Goal: Information Seeking & Learning: Learn about a topic

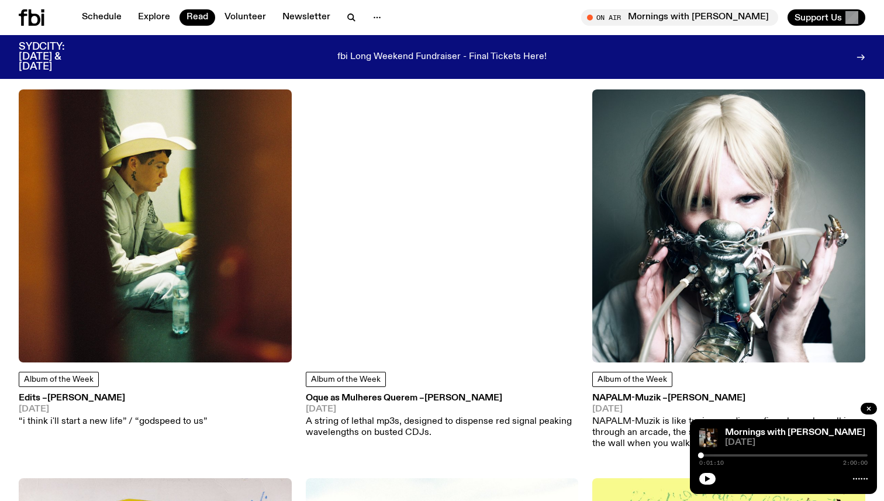
scroll to position [1289, 0]
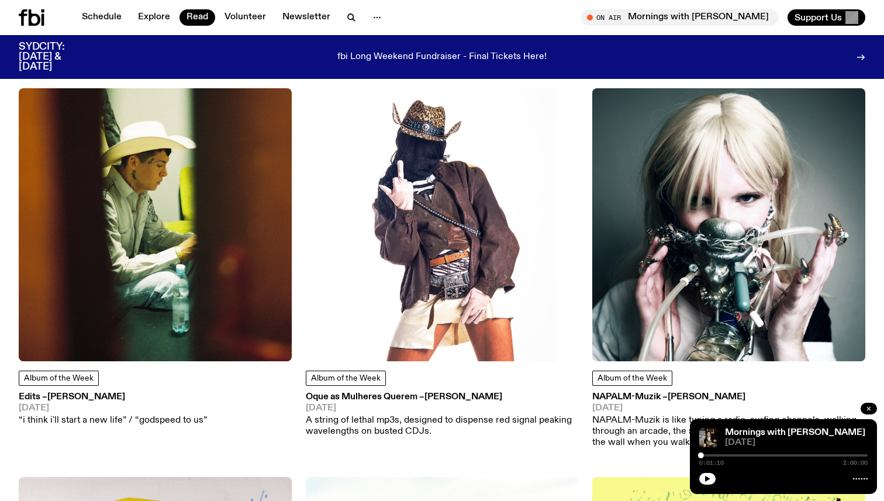
click at [866, 408] on icon "button" at bounding box center [868, 408] width 7 height 7
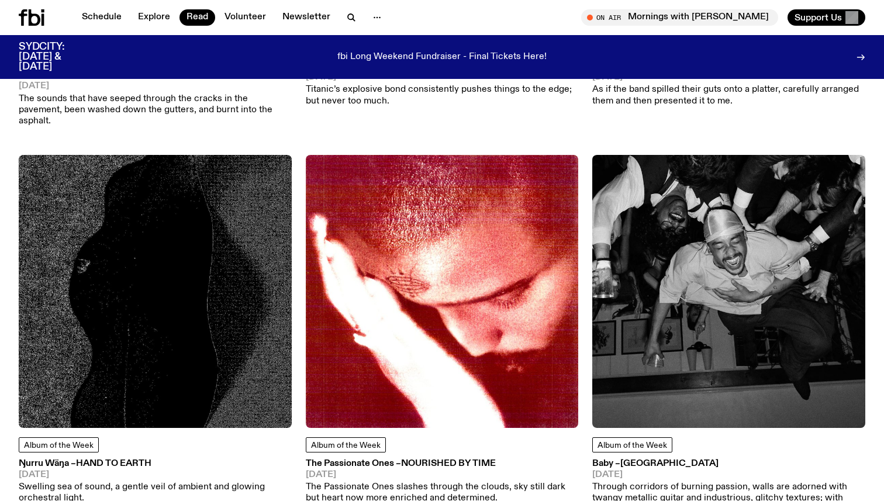
scroll to position [0, 0]
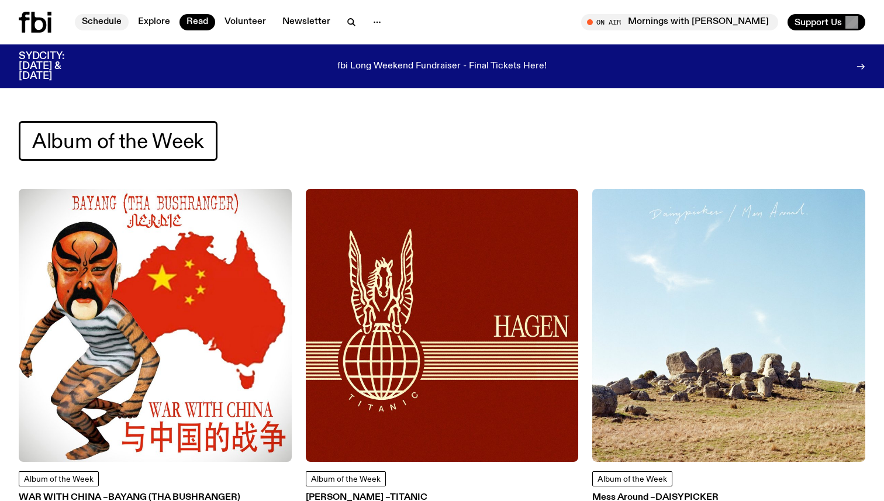
click at [99, 29] on link "Schedule" at bounding box center [102, 22] width 54 height 16
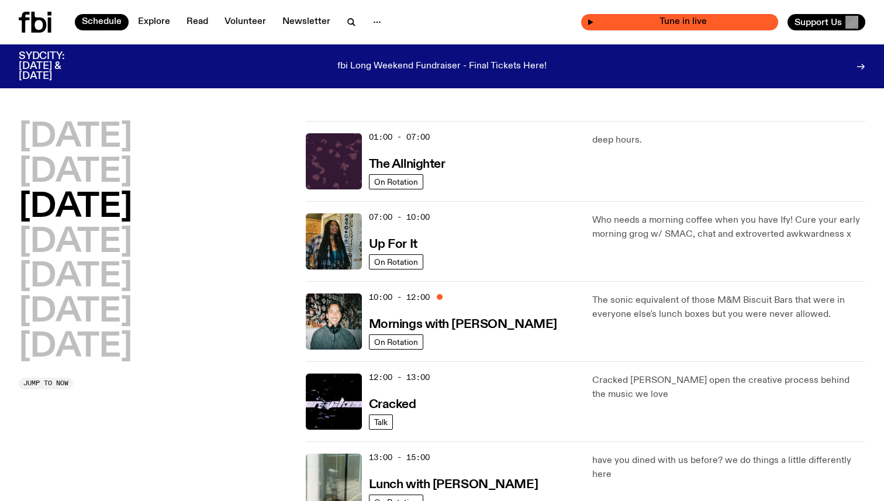
click at [730, 25] on span "Tune in live" at bounding box center [683, 22] width 178 height 9
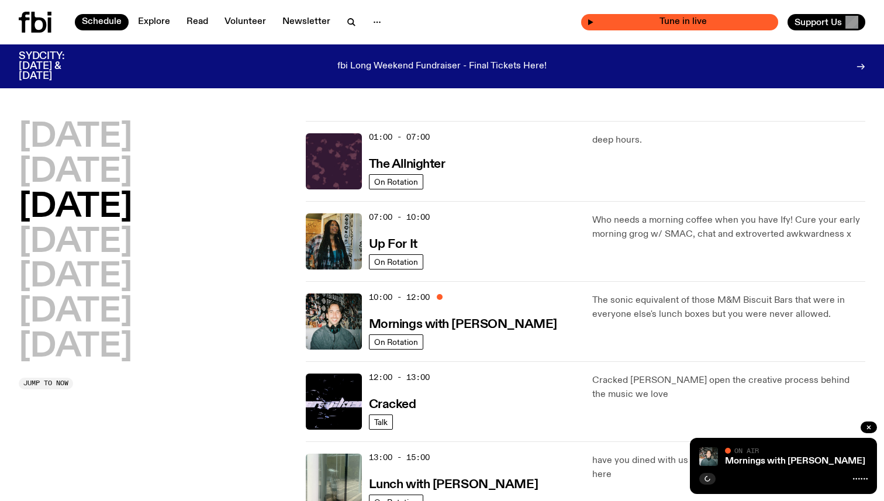
click at [685, 18] on span "Tune in live" at bounding box center [683, 22] width 178 height 9
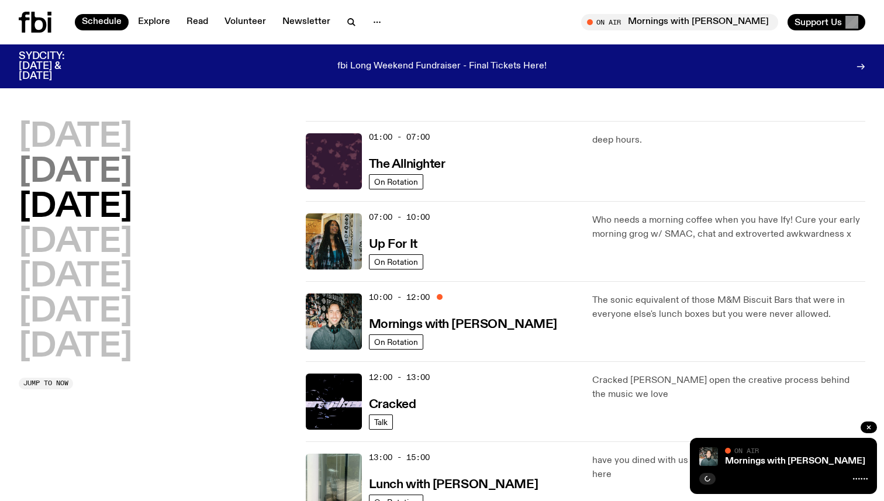
click at [86, 172] on h2 "[DATE]" at bounding box center [75, 172] width 113 height 33
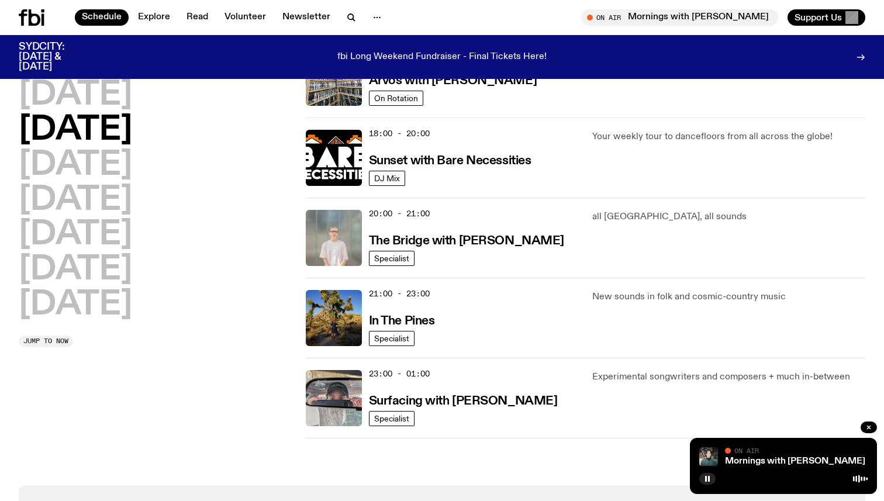
scroll to position [481, 0]
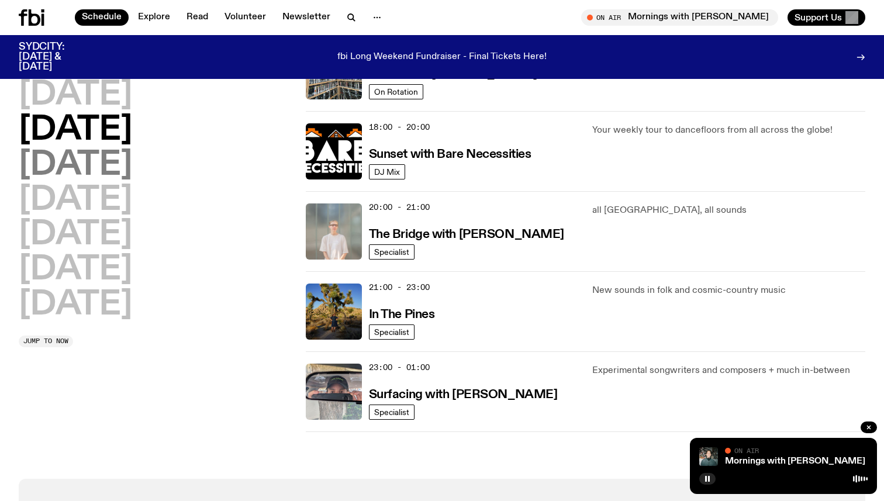
click at [132, 158] on h2 "[DATE]" at bounding box center [75, 165] width 113 height 33
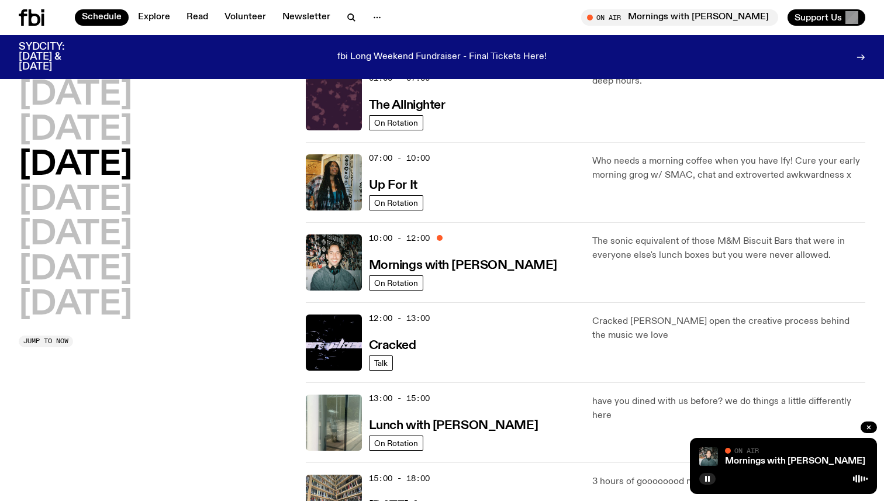
scroll to position [56, 0]
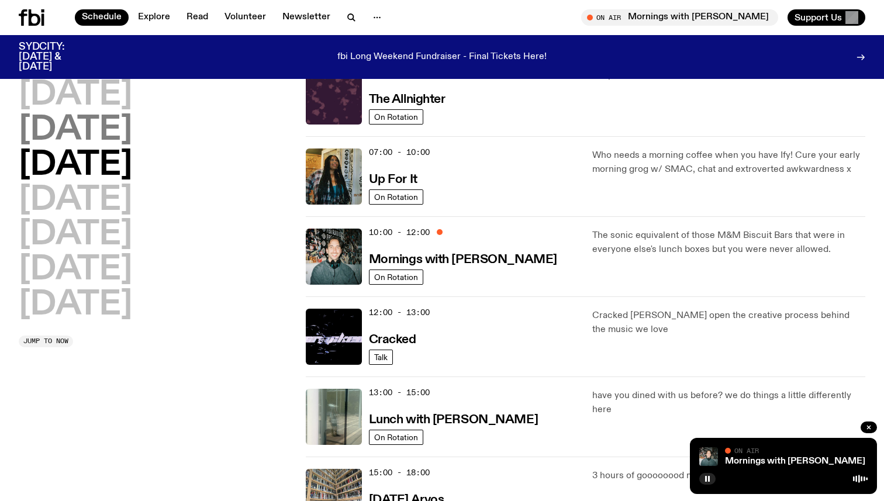
click at [127, 132] on h2 "[DATE]" at bounding box center [75, 130] width 113 height 33
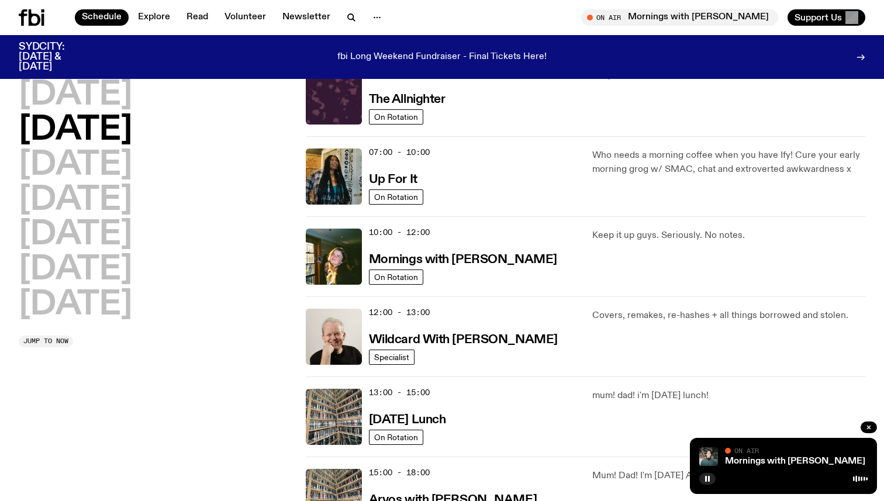
scroll to position [32, 0]
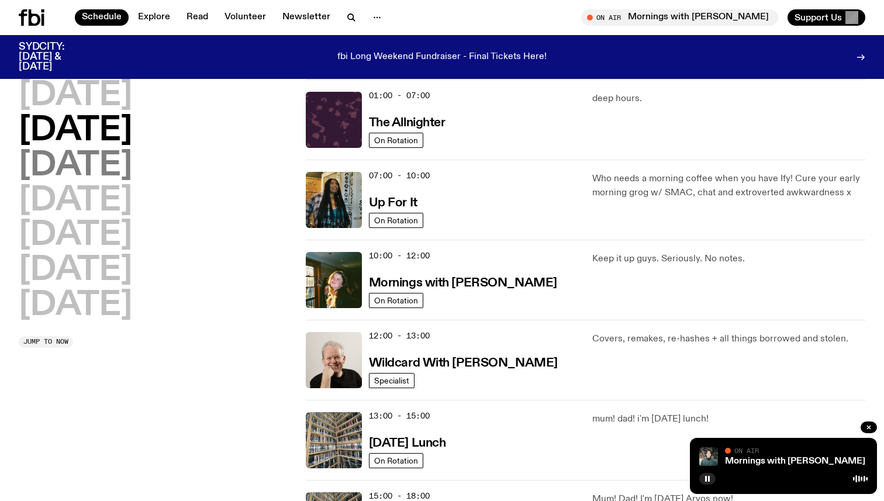
click at [129, 158] on h2 "[DATE]" at bounding box center [75, 166] width 113 height 33
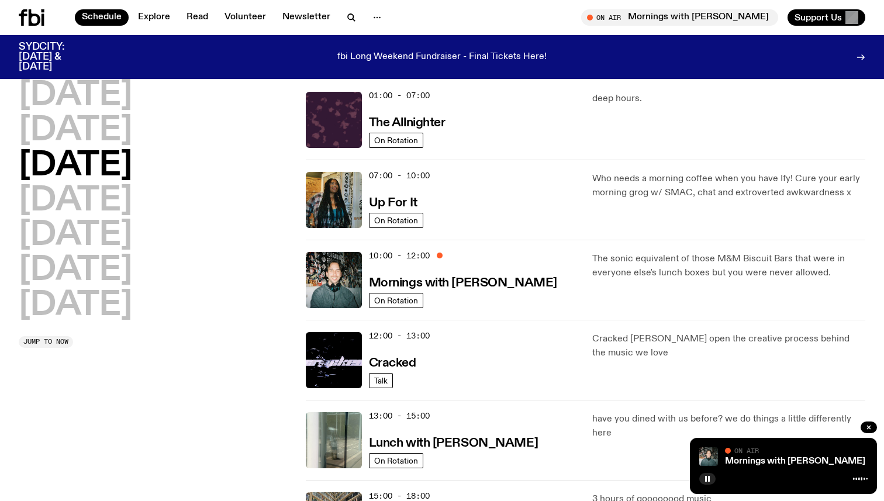
click at [172, 413] on div "[DATE] [DATE] [DATE] [DATE] [DATE] [DATE] [DATE] Jump to now" at bounding box center [155, 481] width 273 height 802
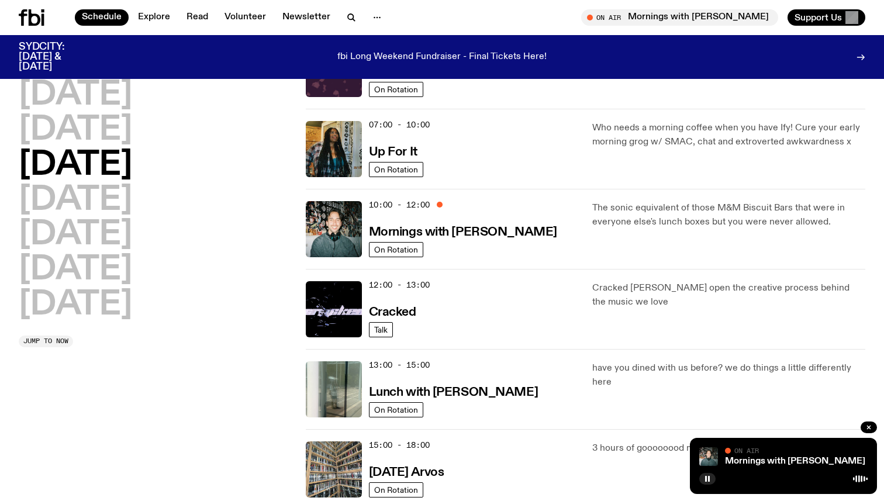
scroll to position [85, 0]
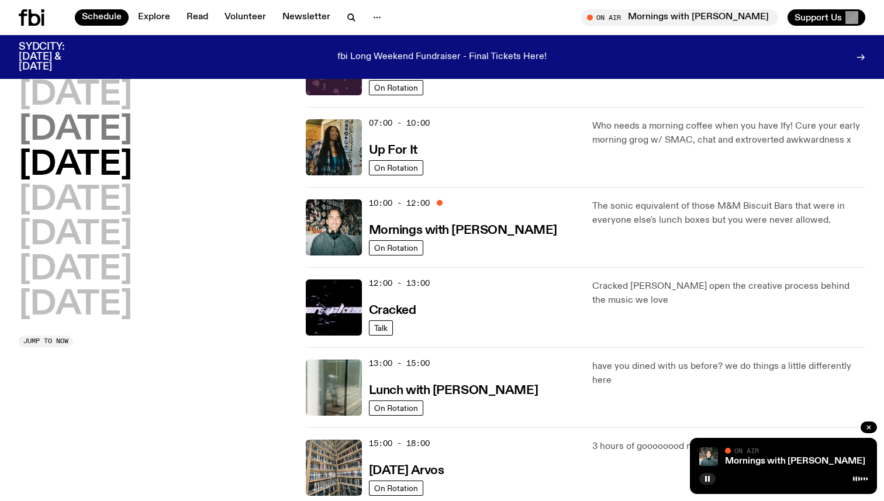
click at [115, 143] on h2 "[DATE]" at bounding box center [75, 130] width 113 height 33
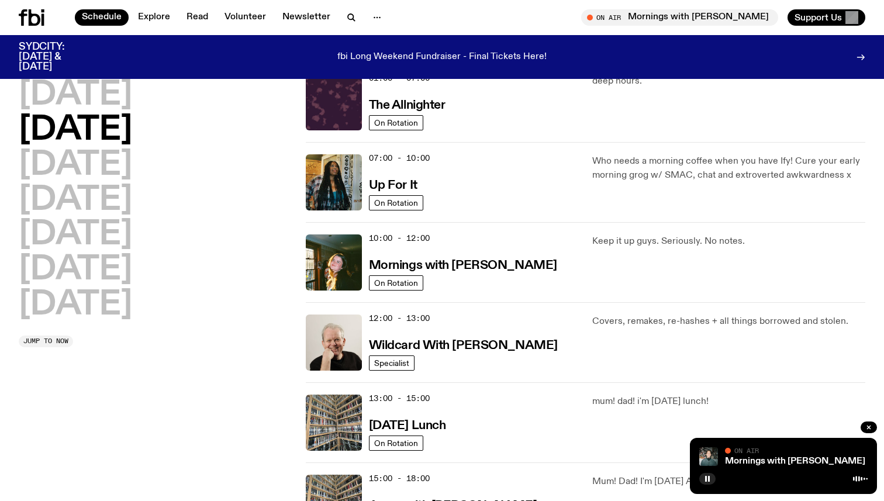
scroll to position [65, 0]
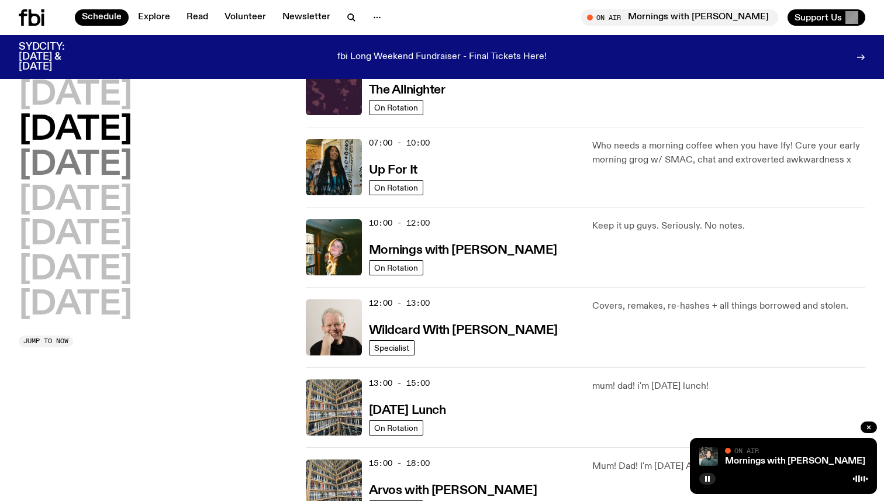
click at [132, 163] on h2 "[DATE]" at bounding box center [75, 165] width 113 height 33
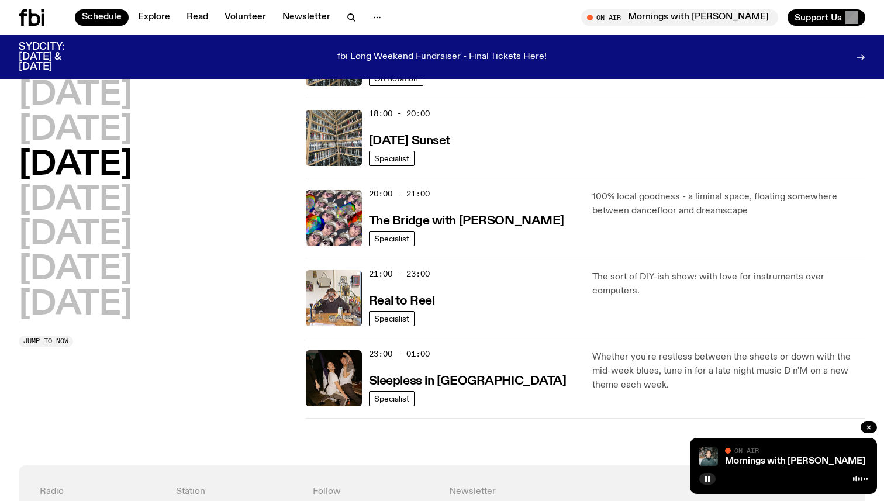
scroll to position [501, 0]
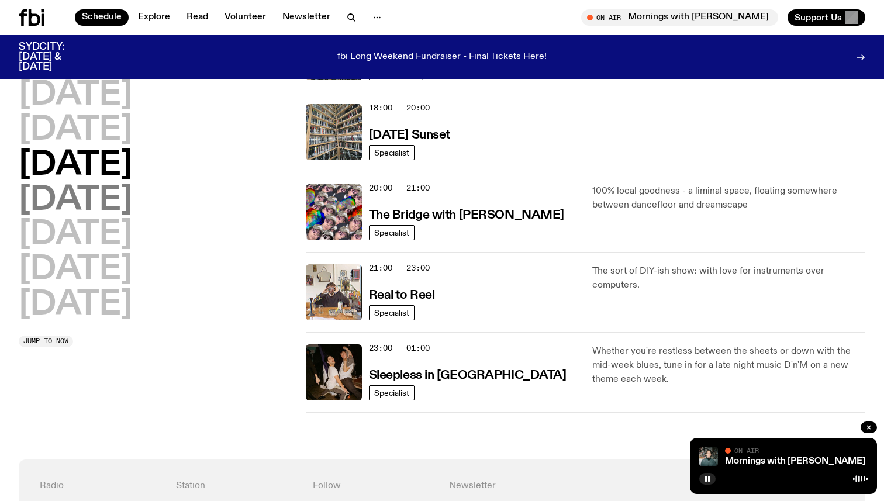
click at [103, 195] on h2 "[DATE]" at bounding box center [75, 200] width 113 height 33
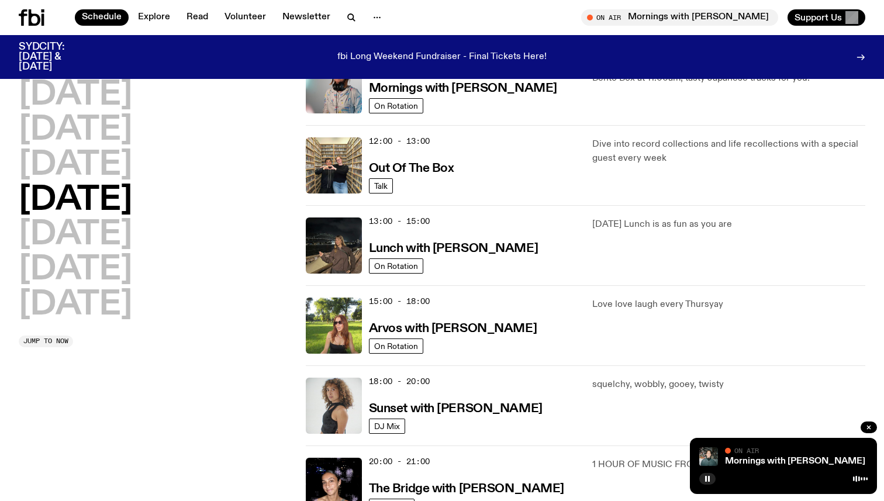
scroll to position [226, 0]
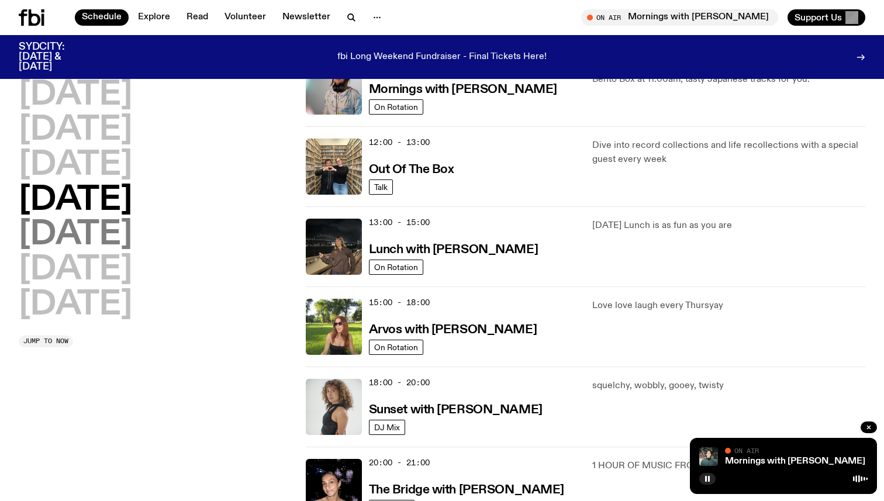
click at [109, 235] on h2 "[DATE]" at bounding box center [75, 235] width 113 height 33
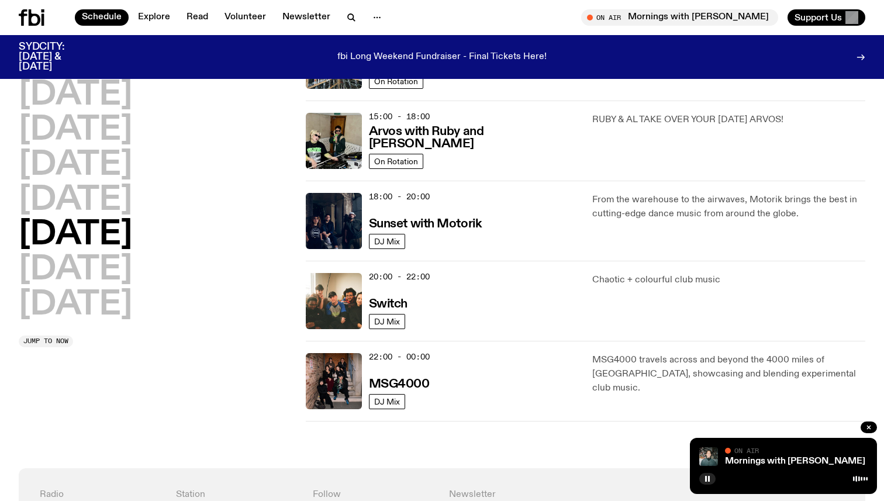
scroll to position [413, 0]
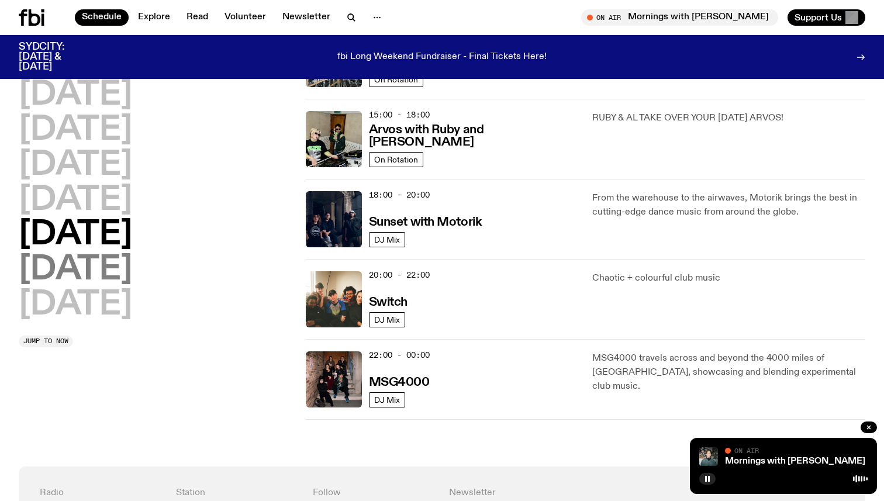
click at [113, 264] on h2 "[DATE]" at bounding box center [75, 270] width 113 height 33
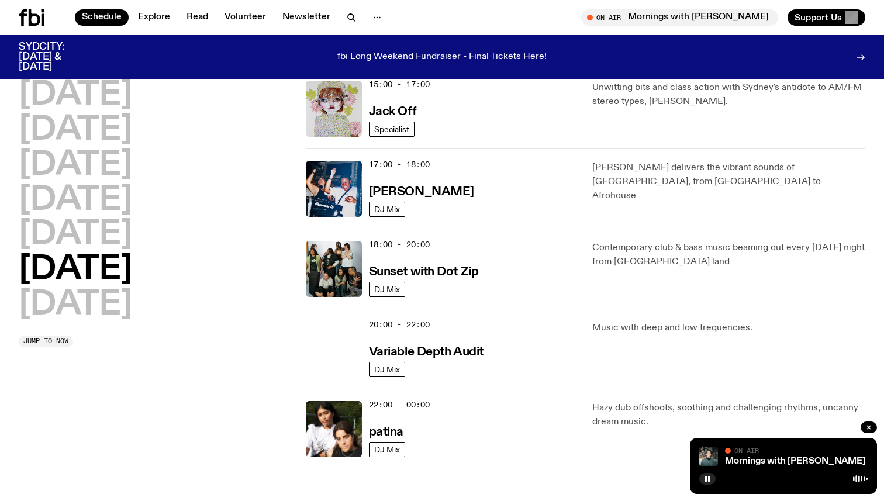
scroll to position [619, 0]
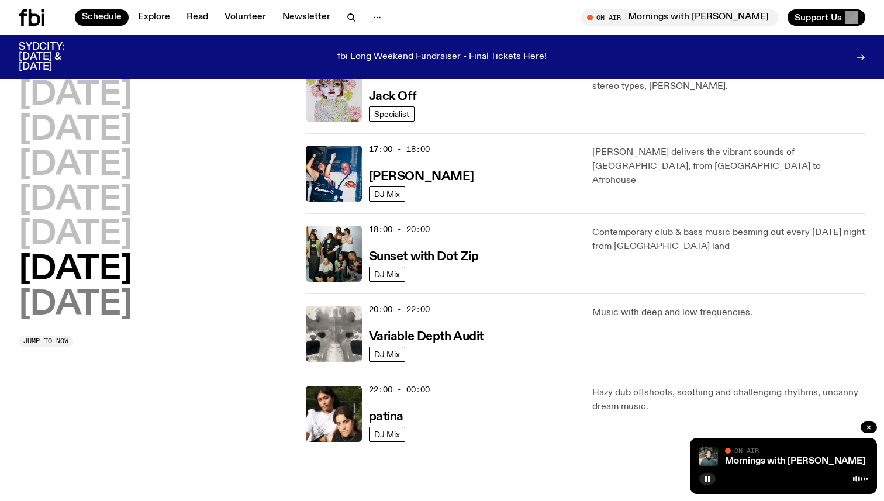
click at [82, 315] on h2 "[DATE]" at bounding box center [75, 305] width 113 height 33
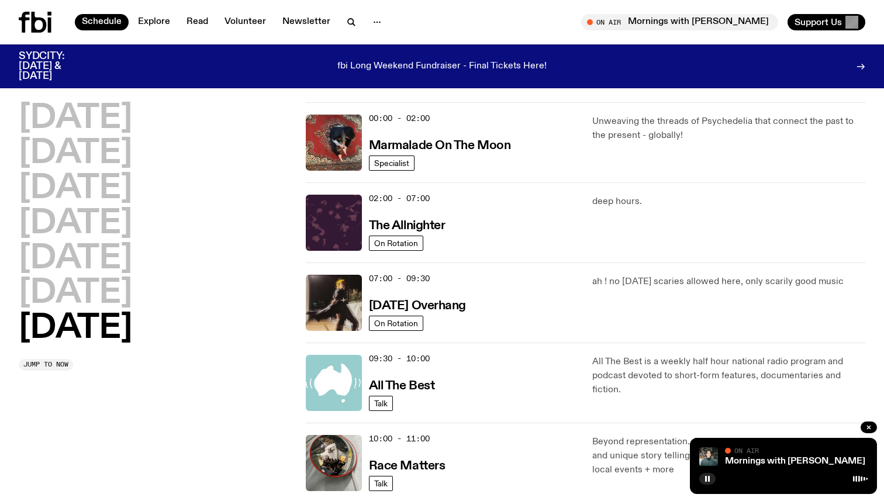
scroll to position [0, 0]
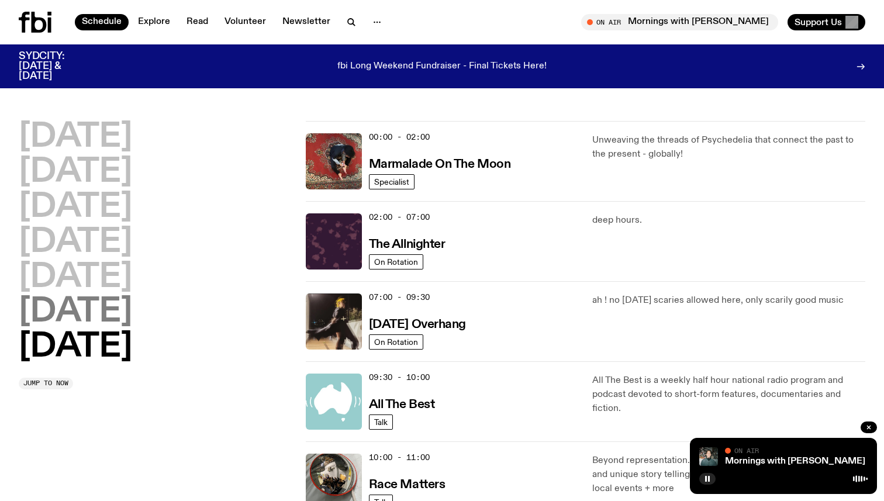
click at [98, 308] on h2 "[DATE]" at bounding box center [75, 312] width 113 height 33
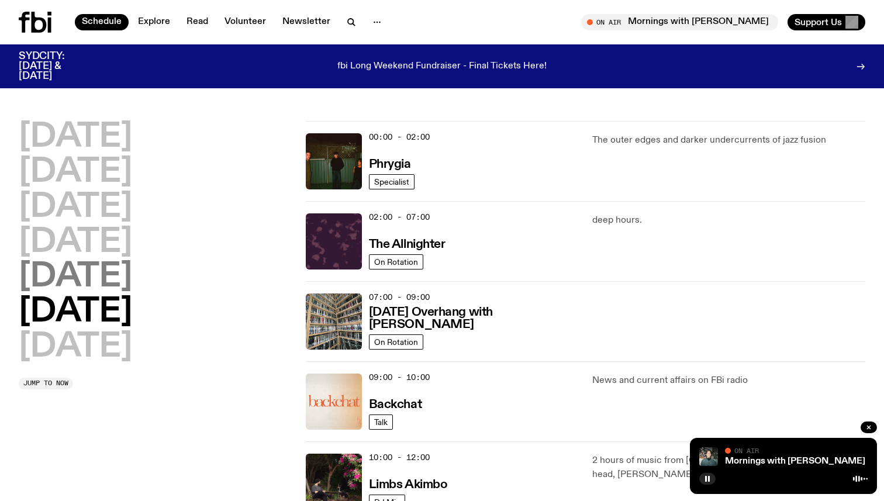
click at [88, 288] on h2 "[DATE]" at bounding box center [75, 277] width 113 height 33
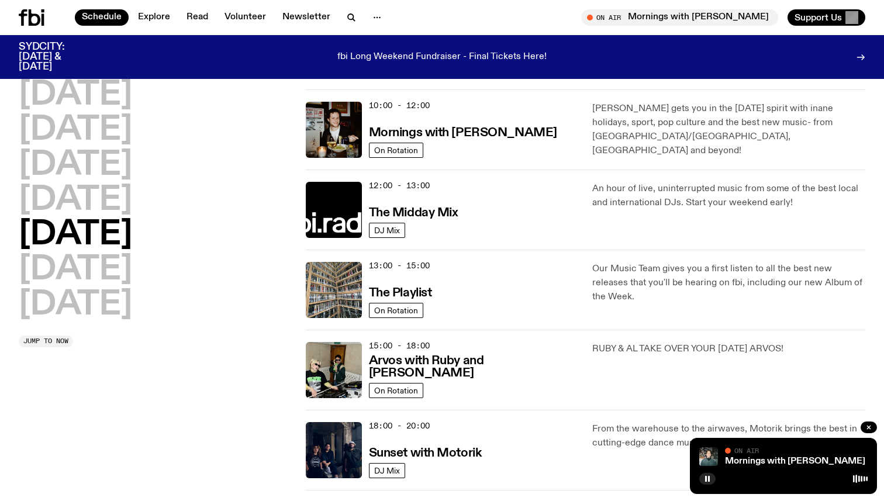
scroll to position [187, 0]
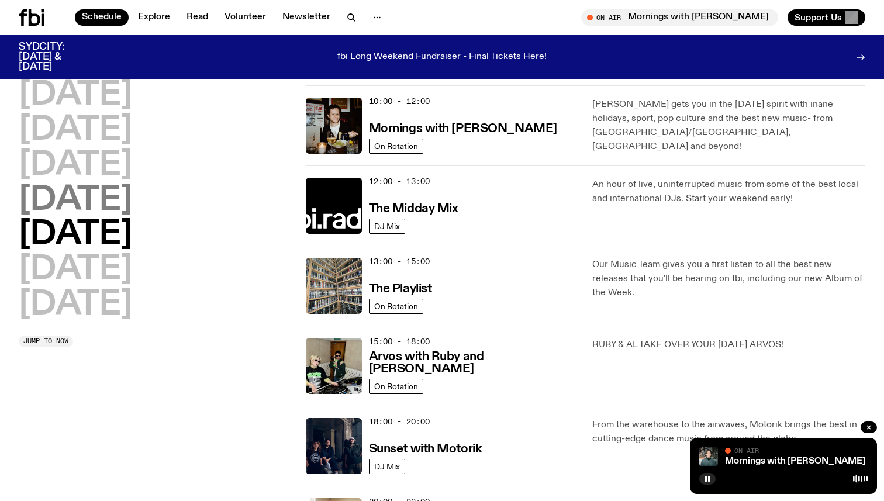
click at [109, 207] on h2 "[DATE]" at bounding box center [75, 200] width 113 height 33
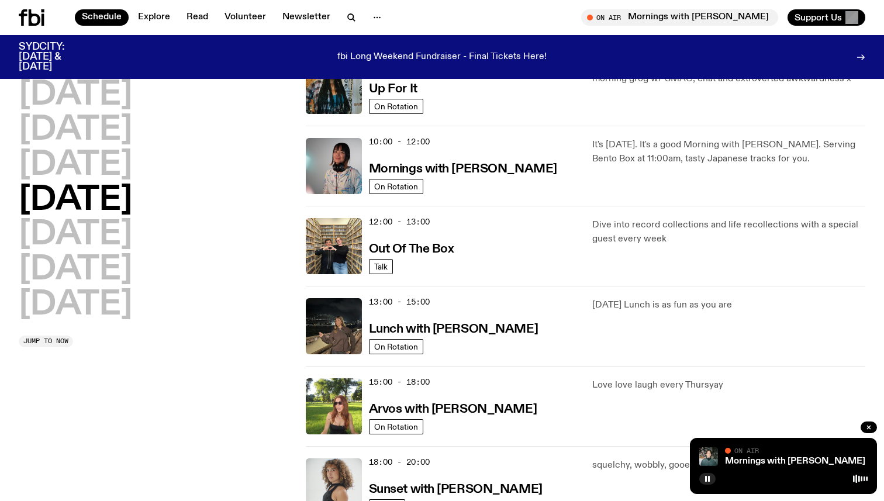
scroll to position [0, 0]
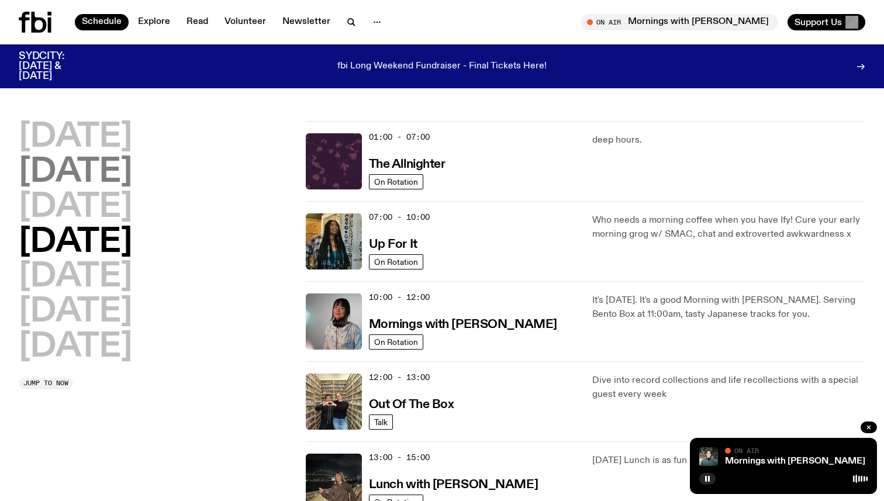
click at [107, 178] on h2 "[DATE]" at bounding box center [75, 172] width 113 height 33
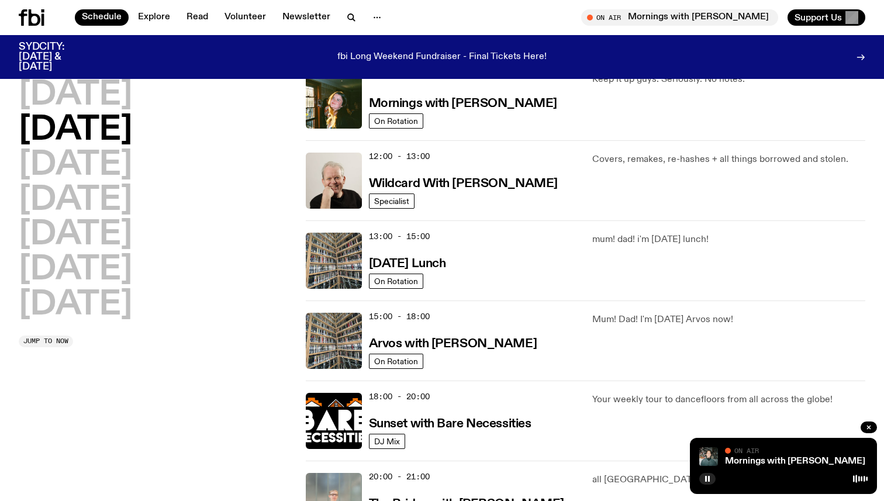
scroll to position [227, 0]
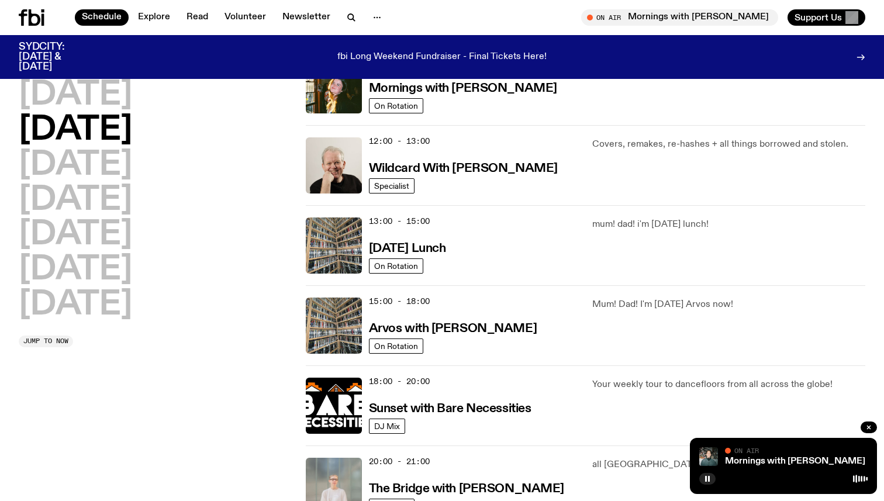
click at [36, 15] on icon at bounding box center [35, 17] width 12 height 16
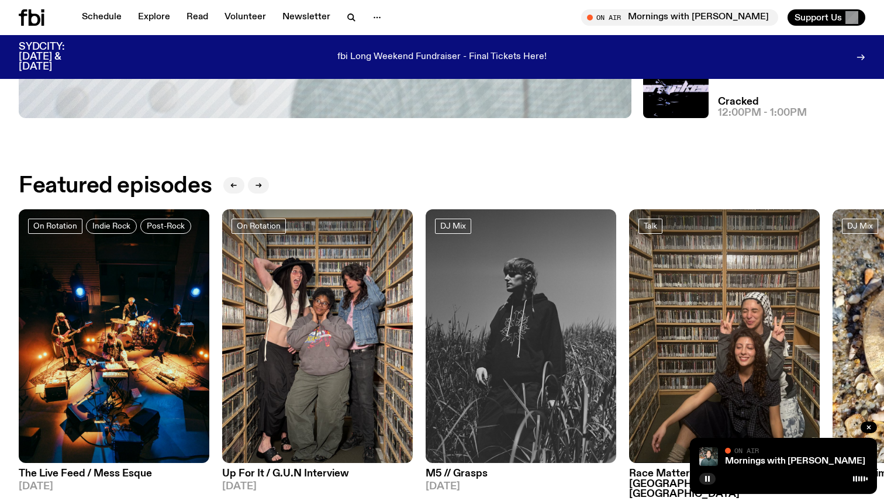
scroll to position [544, 0]
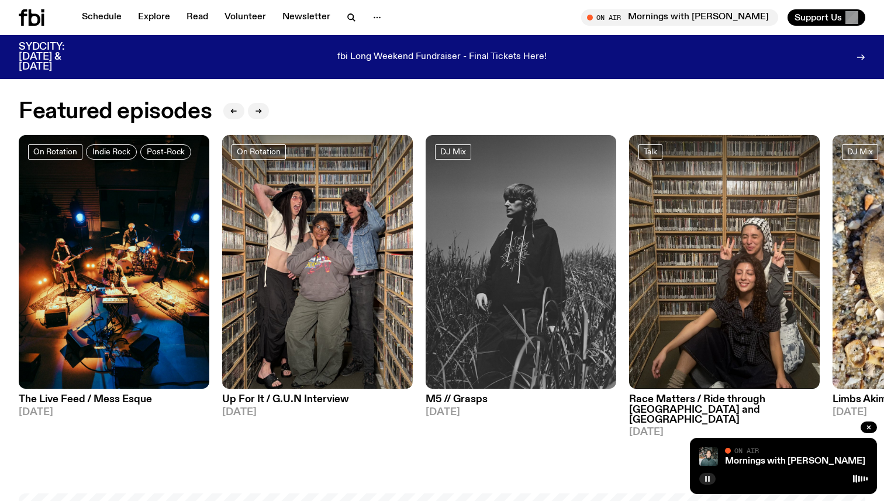
click at [710, 477] on icon "button" at bounding box center [707, 478] width 7 height 7
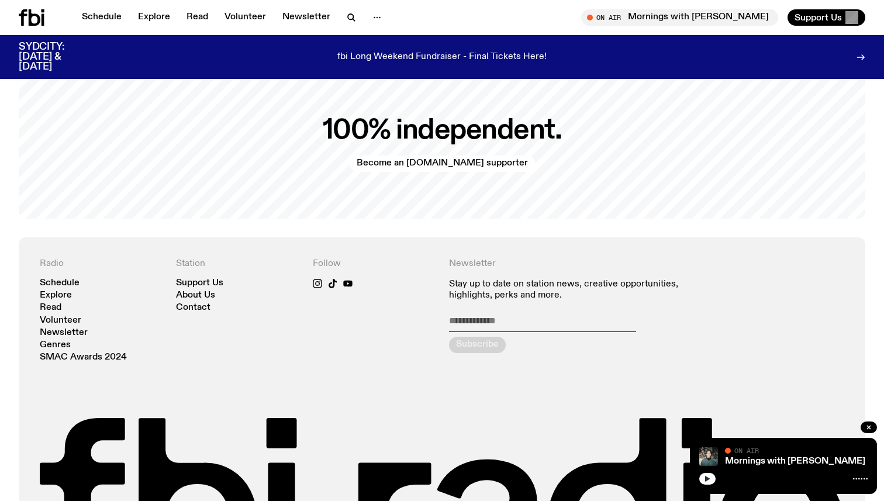
scroll to position [2579, 0]
